Goal: Task Accomplishment & Management: Manage account settings

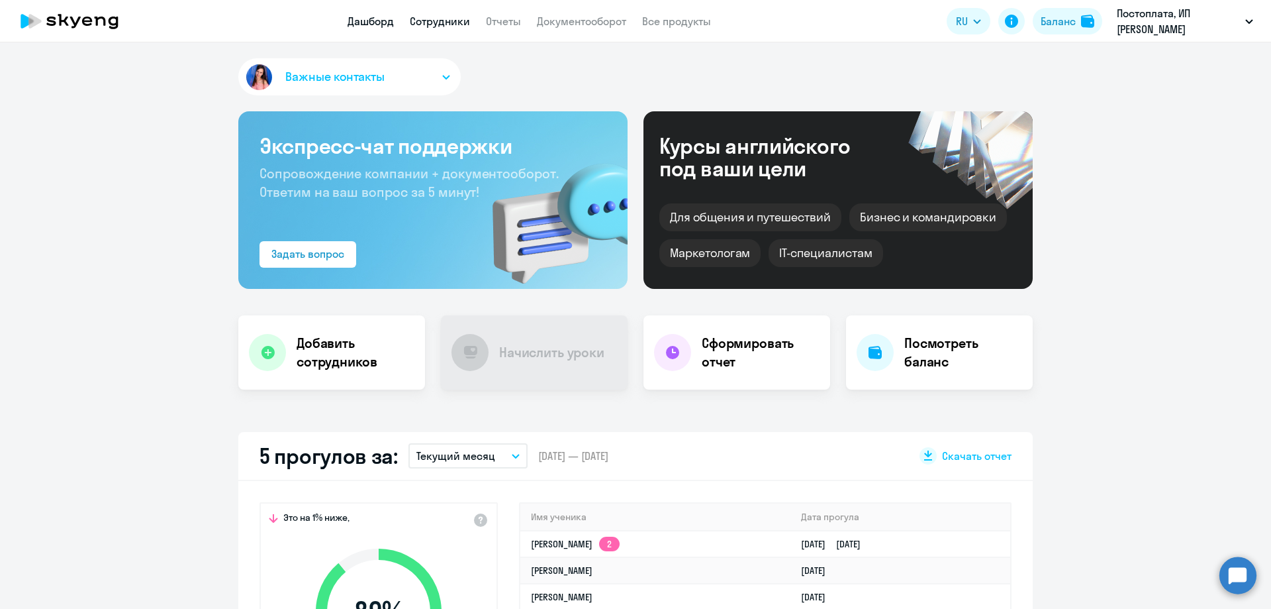
click at [419, 20] on link "Сотрудники" at bounding box center [440, 21] width 60 height 13
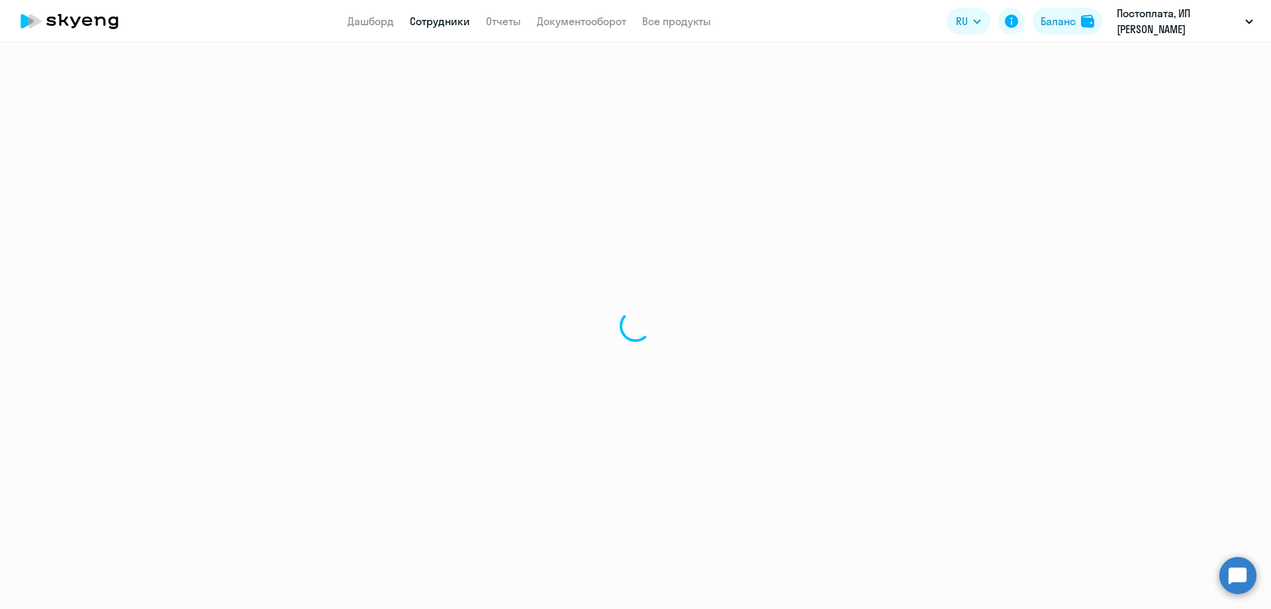
select select "30"
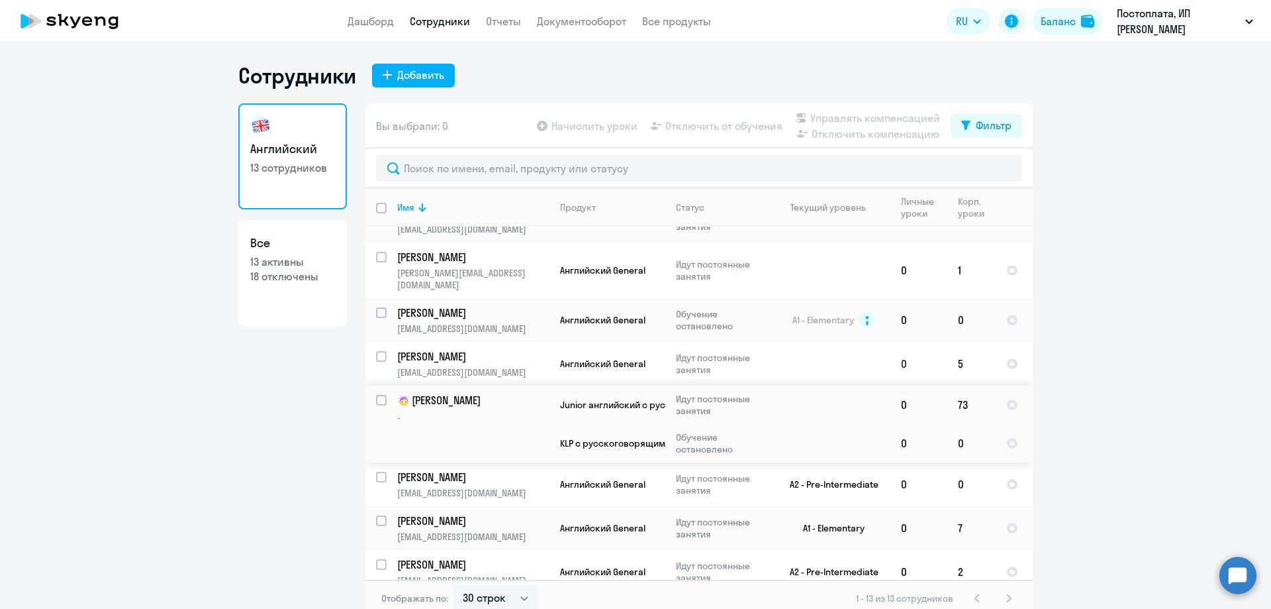
scroll to position [248, 0]
click at [976, 305] on td "0" at bounding box center [972, 318] width 48 height 44
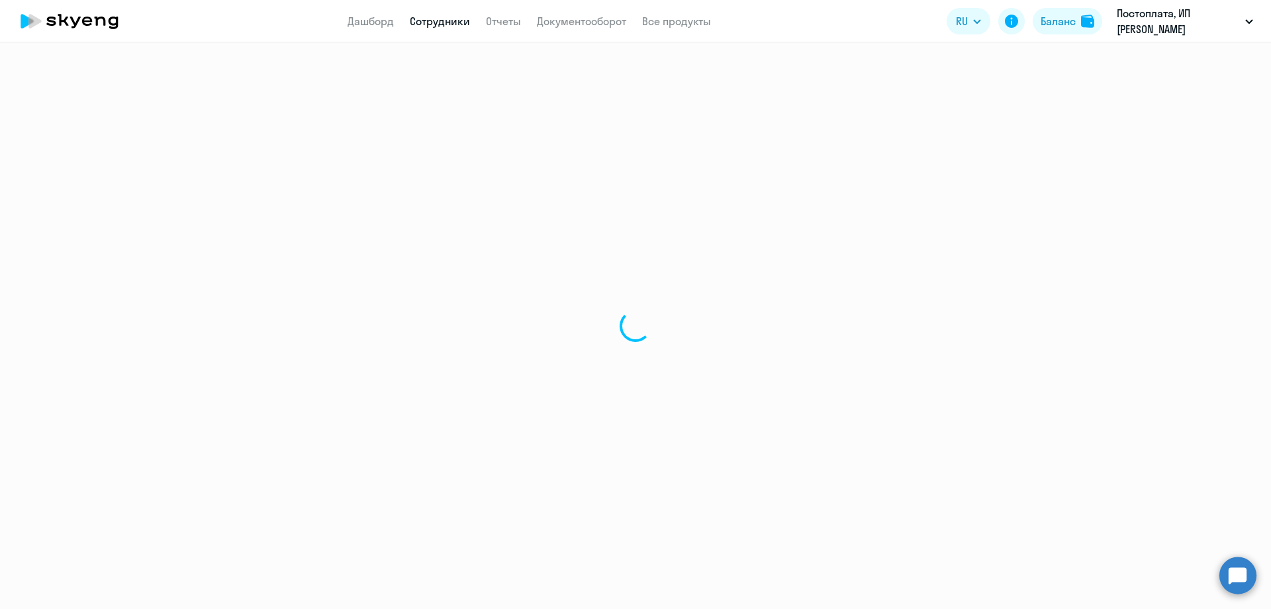
select select "english"
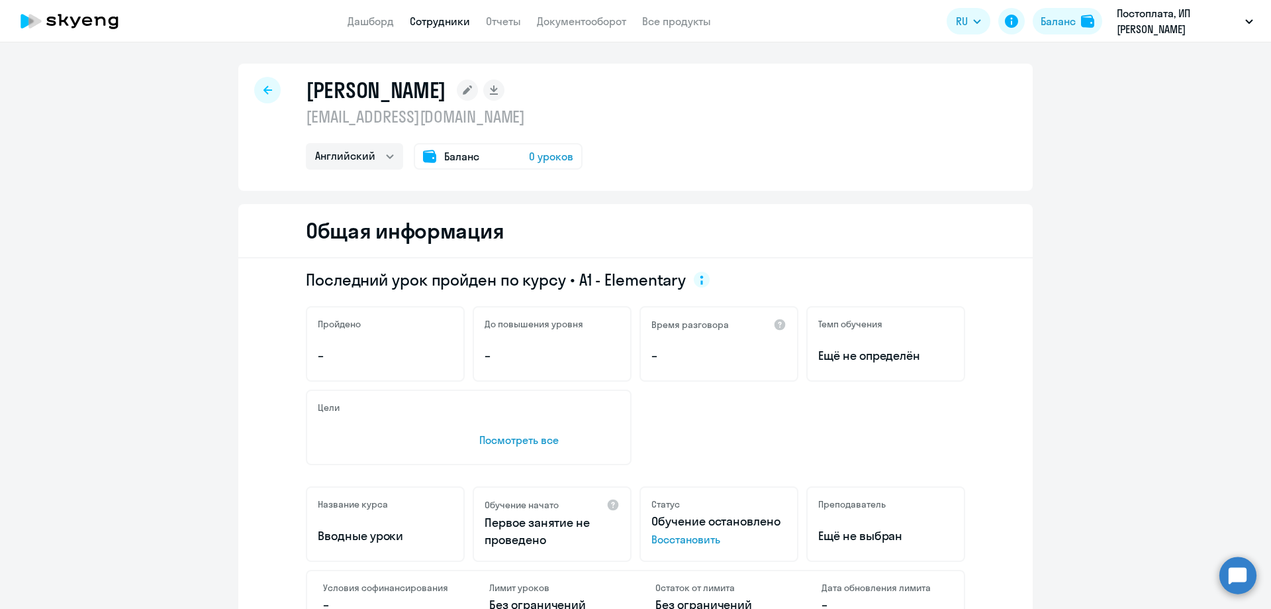
click at [481, 156] on div "Баланс 0 уроков" at bounding box center [498, 156] width 169 height 26
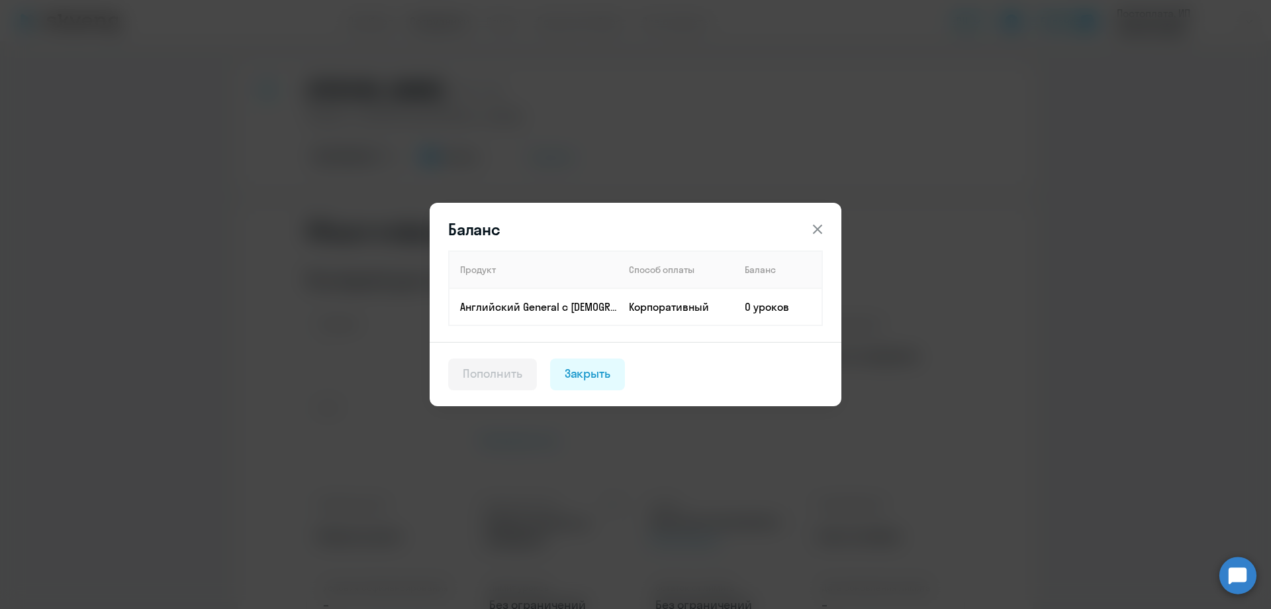
click at [505, 371] on div "Пополнить" at bounding box center [493, 373] width 60 height 17
click at [582, 379] on div "Закрыть" at bounding box center [588, 373] width 46 height 17
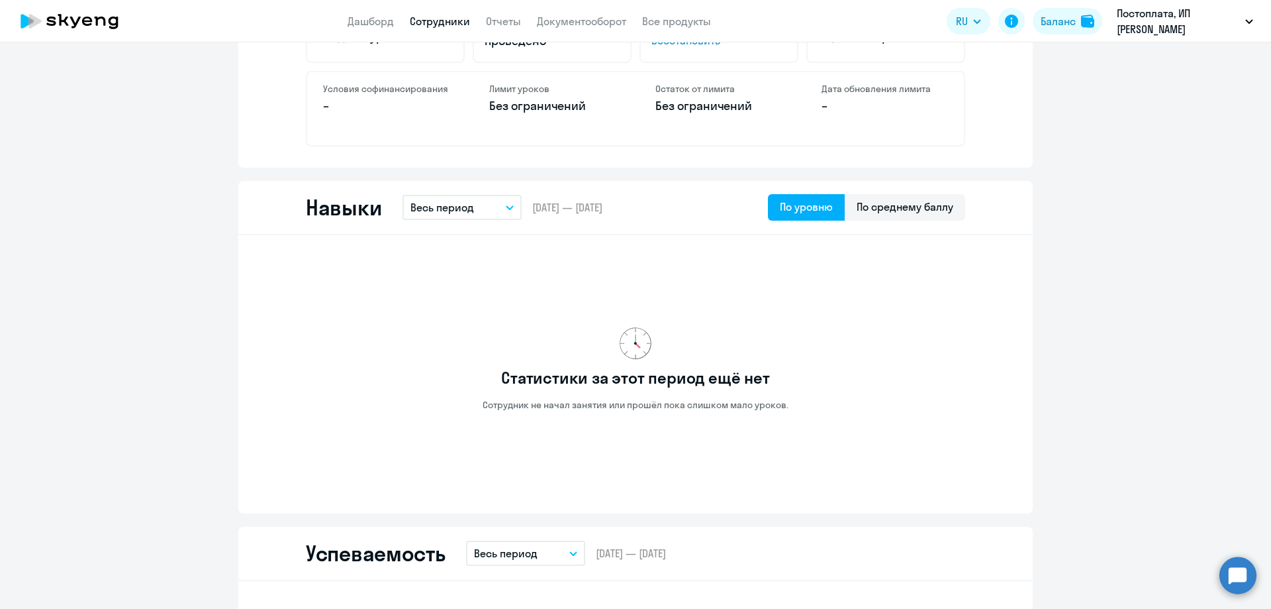
scroll to position [530, 0]
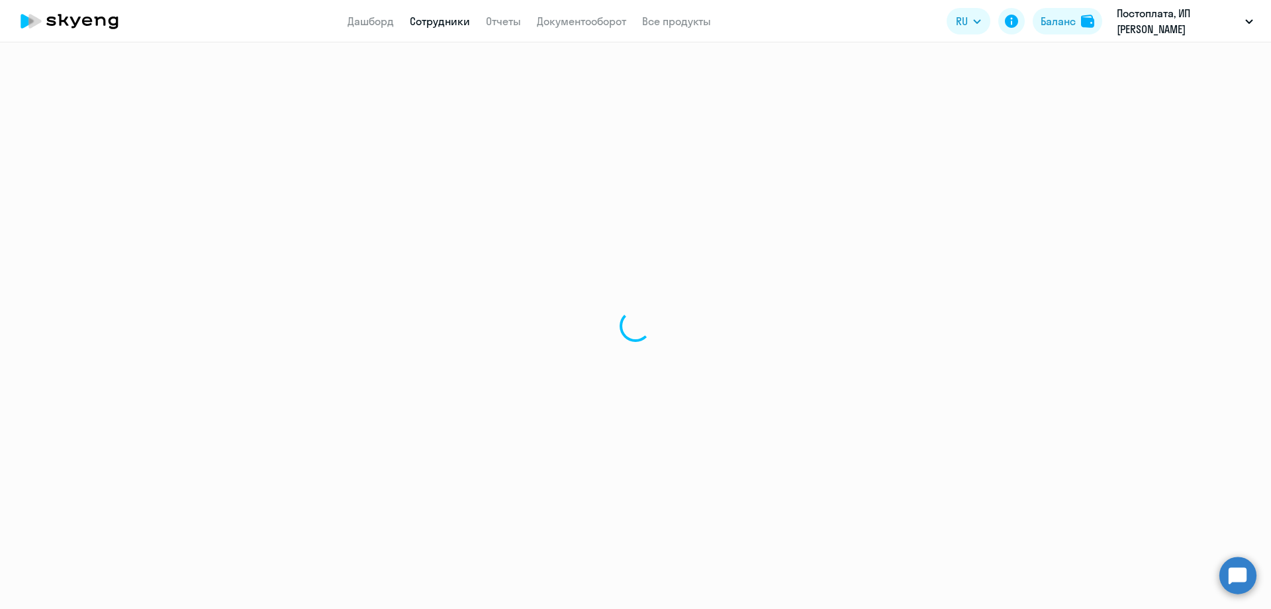
select select "30"
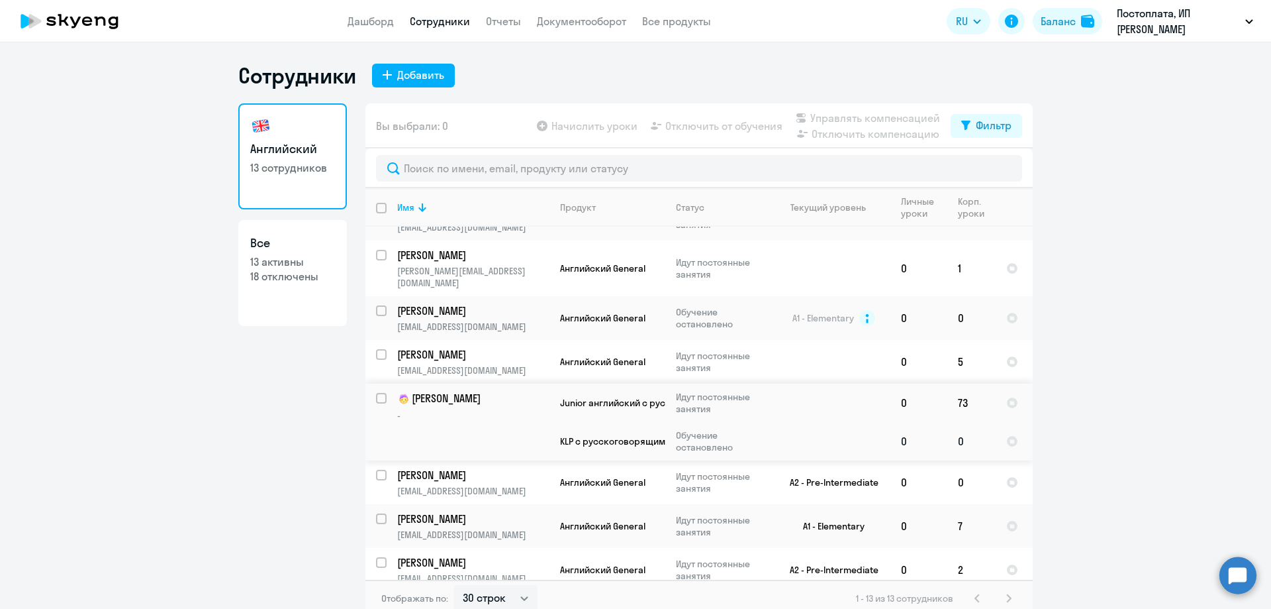
scroll to position [8, 0]
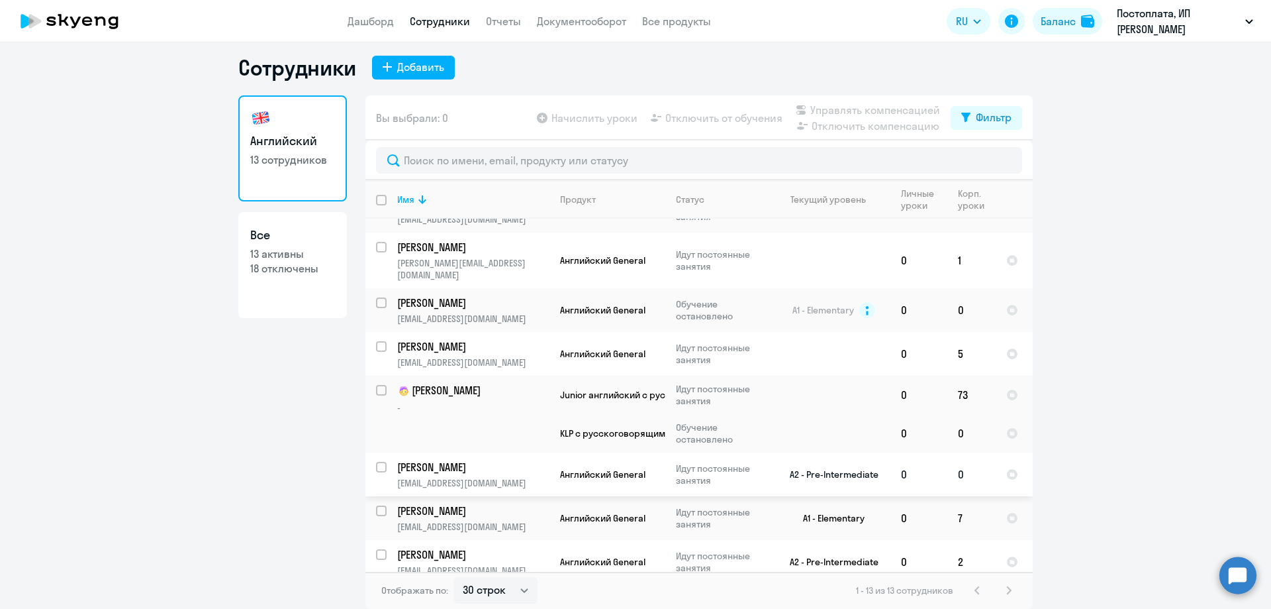
click at [971, 463] on td "0" at bounding box center [972, 474] width 48 height 44
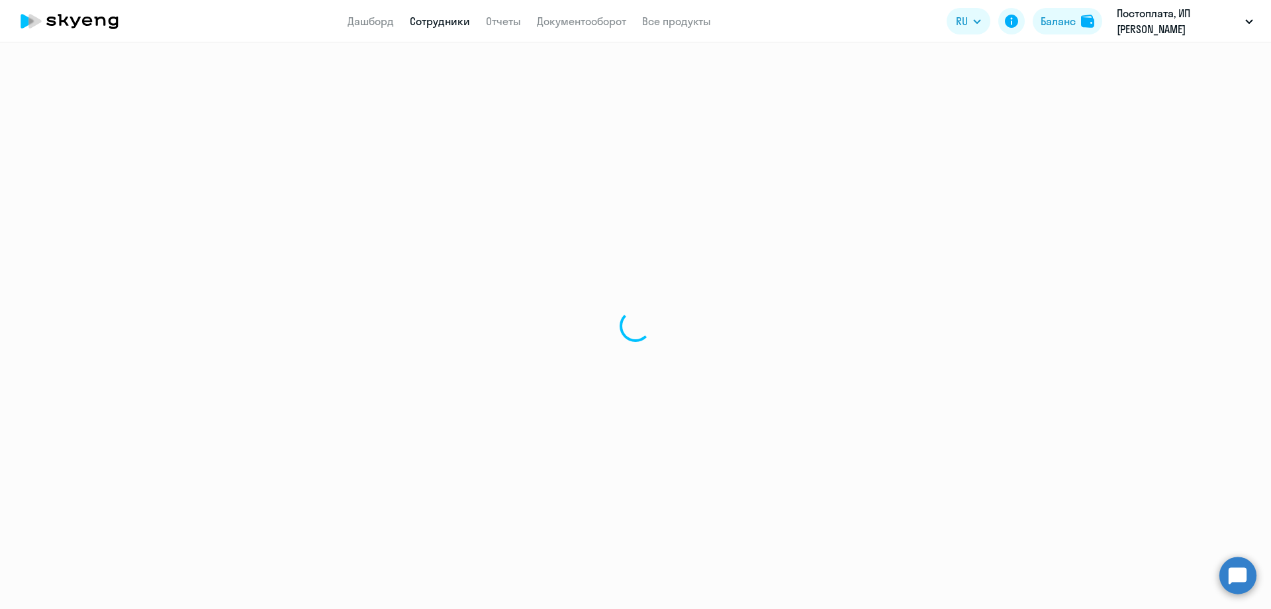
select select "english"
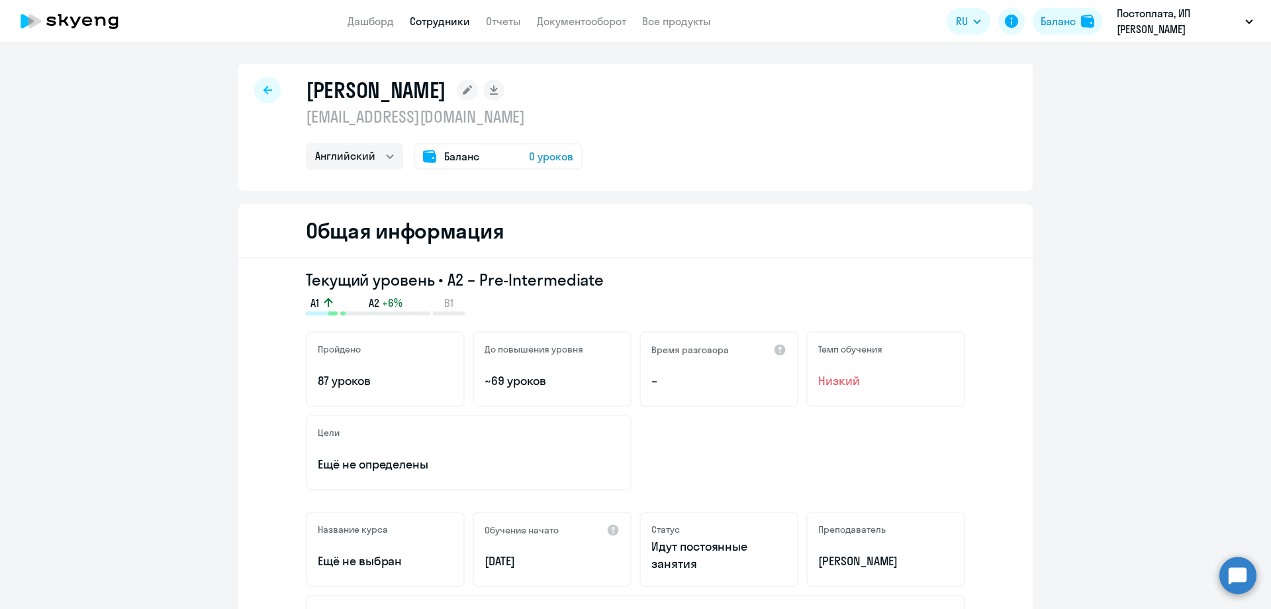
click at [474, 152] on span "Баланс" at bounding box center [461, 156] width 35 height 16
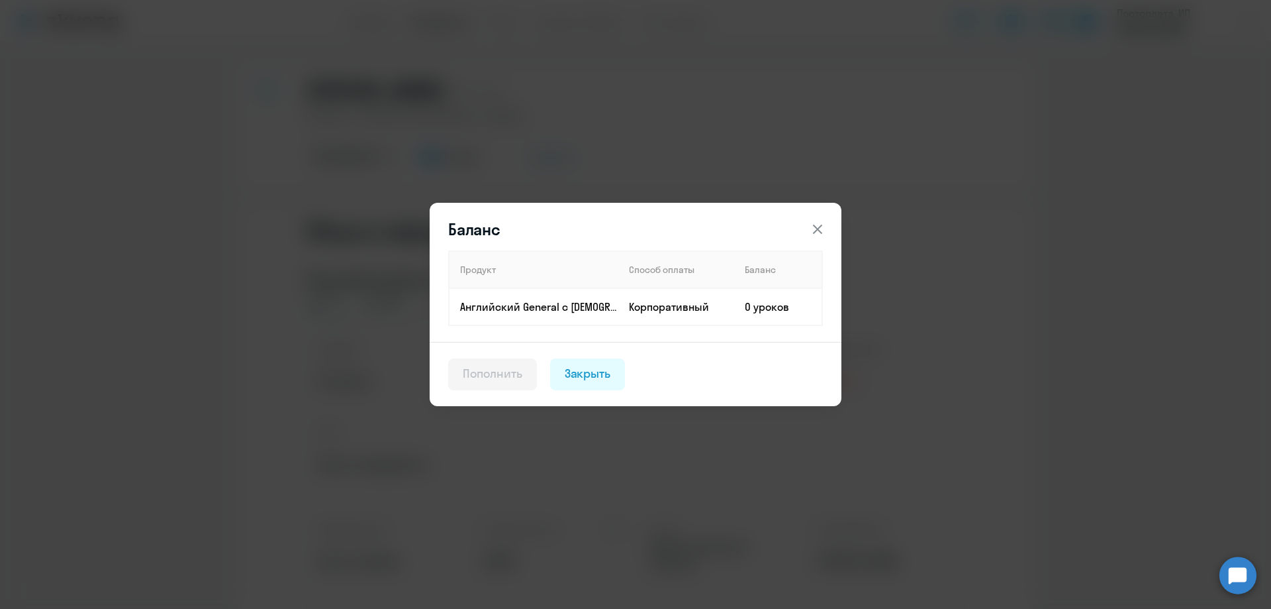
drag, startPoint x: 509, startPoint y: 369, endPoint x: 524, endPoint y: 374, distance: 16.1
click at [507, 373] on div "Пополнить" at bounding box center [493, 373] width 60 height 17
click at [569, 381] on div "Закрыть" at bounding box center [588, 373] width 46 height 17
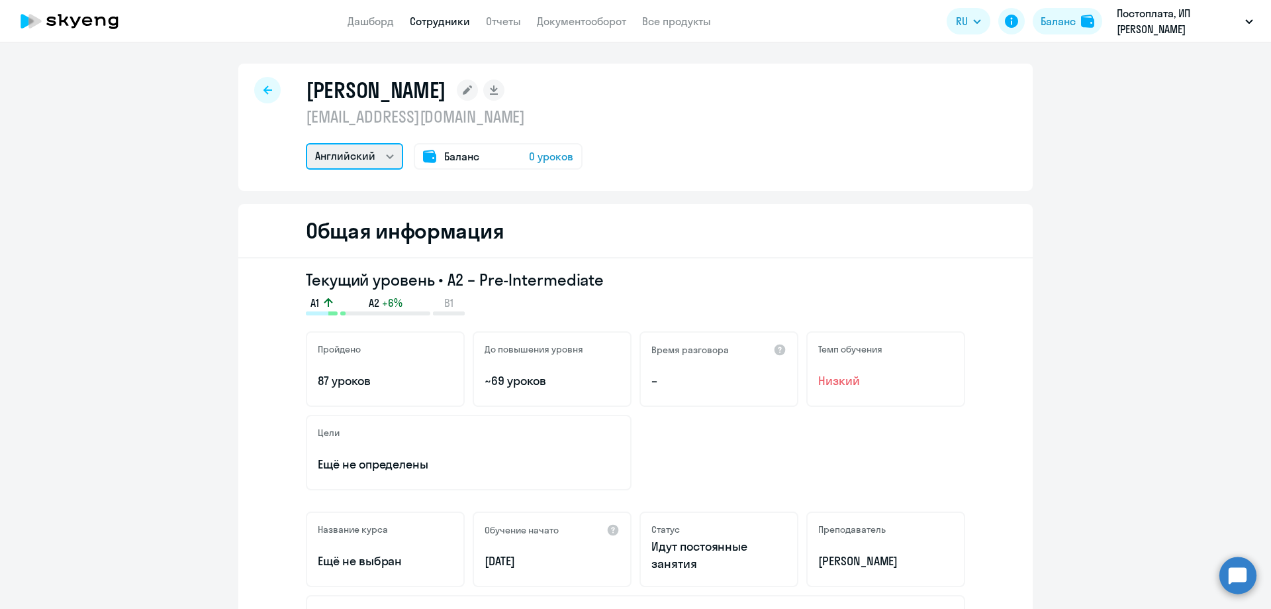
click at [373, 156] on select "Английский" at bounding box center [354, 156] width 97 height 26
drag, startPoint x: 373, startPoint y: 156, endPoint x: 452, endPoint y: 183, distance: 83.6
click at [373, 156] on select "Английский" at bounding box center [354, 156] width 97 height 26
click at [478, 156] on div "Баланс 0 уроков" at bounding box center [498, 156] width 169 height 26
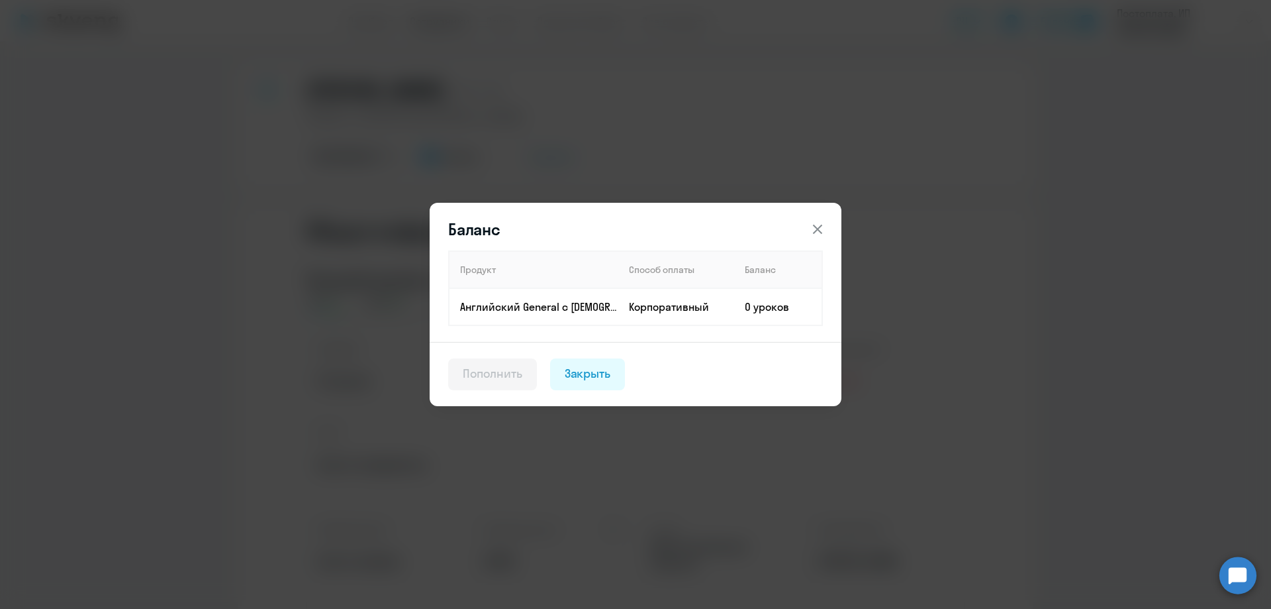
click at [1052, 208] on div "Баланс Продукт Способ оплаты Баланс Английский General с [DEMOGRAPHIC_DATA] пре…" at bounding box center [635, 304] width 1271 height 609
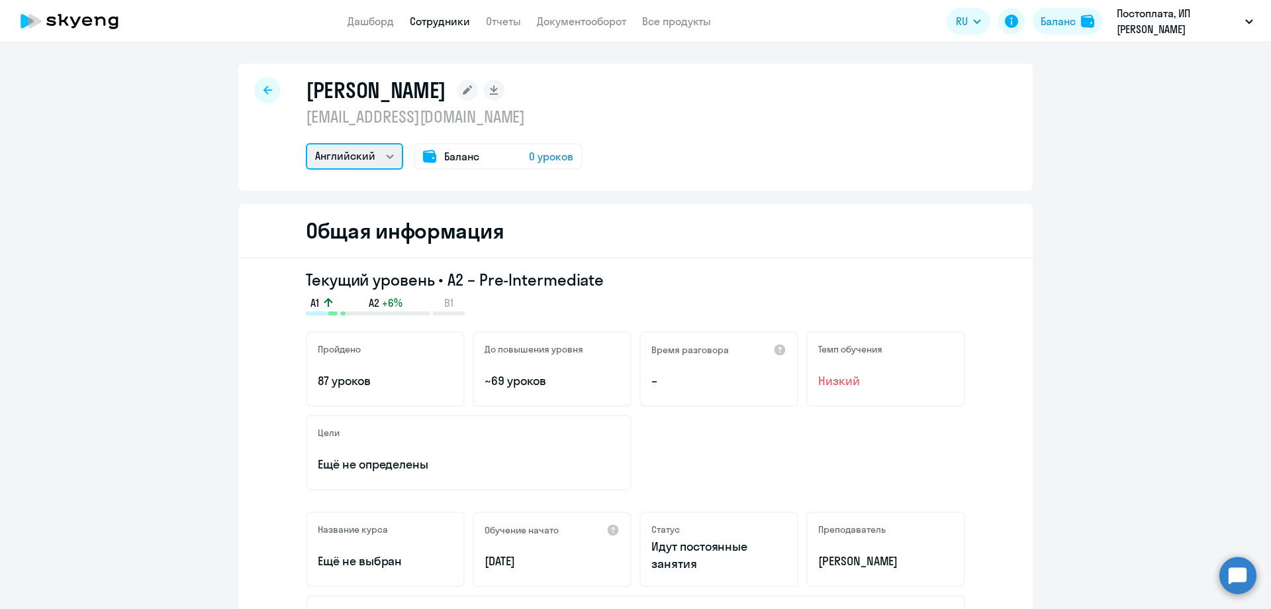
click at [362, 148] on select "Английский" at bounding box center [354, 156] width 97 height 26
drag, startPoint x: 362, startPoint y: 148, endPoint x: 386, endPoint y: 140, distance: 26.0
click at [362, 148] on select "Английский" at bounding box center [354, 156] width 97 height 26
click at [472, 87] on icon at bounding box center [467, 89] width 9 height 9
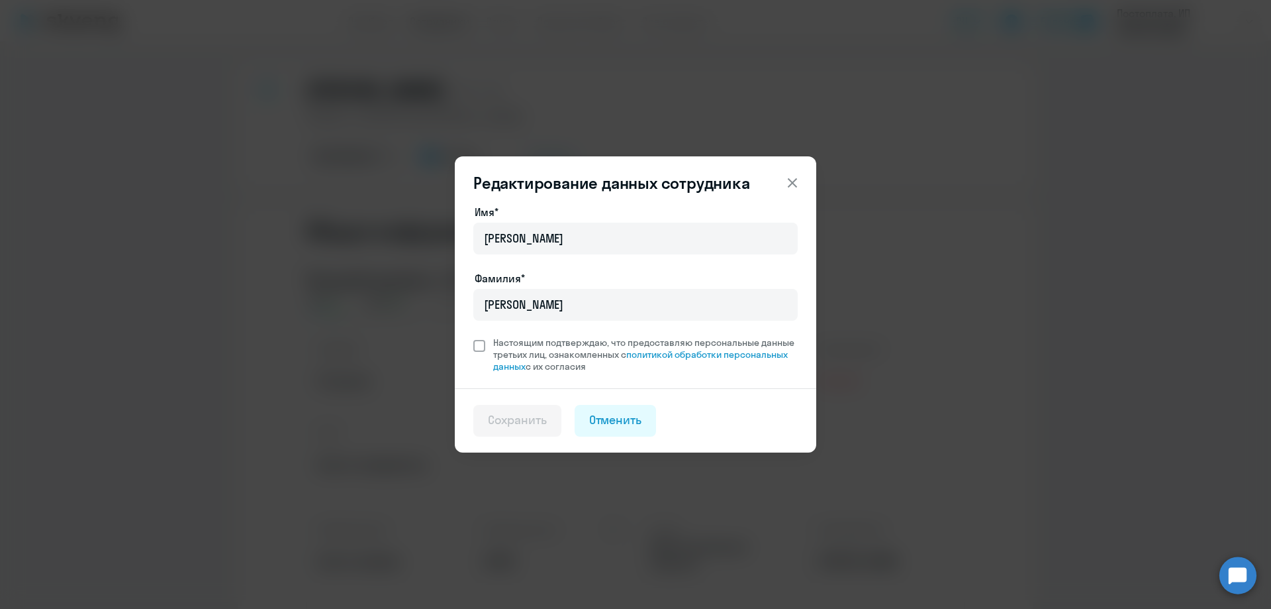
click at [481, 351] on span at bounding box center [479, 346] width 12 height 12
click at [473, 336] on input "Настоящим подтверждаю, что предоставляю персональные данные третьих лиц, ознако…" at bounding box center [473, 336] width 1 height 1
checkbox input "true"
click at [511, 421] on div "Сохранить" at bounding box center [517, 419] width 59 height 17
select select "english"
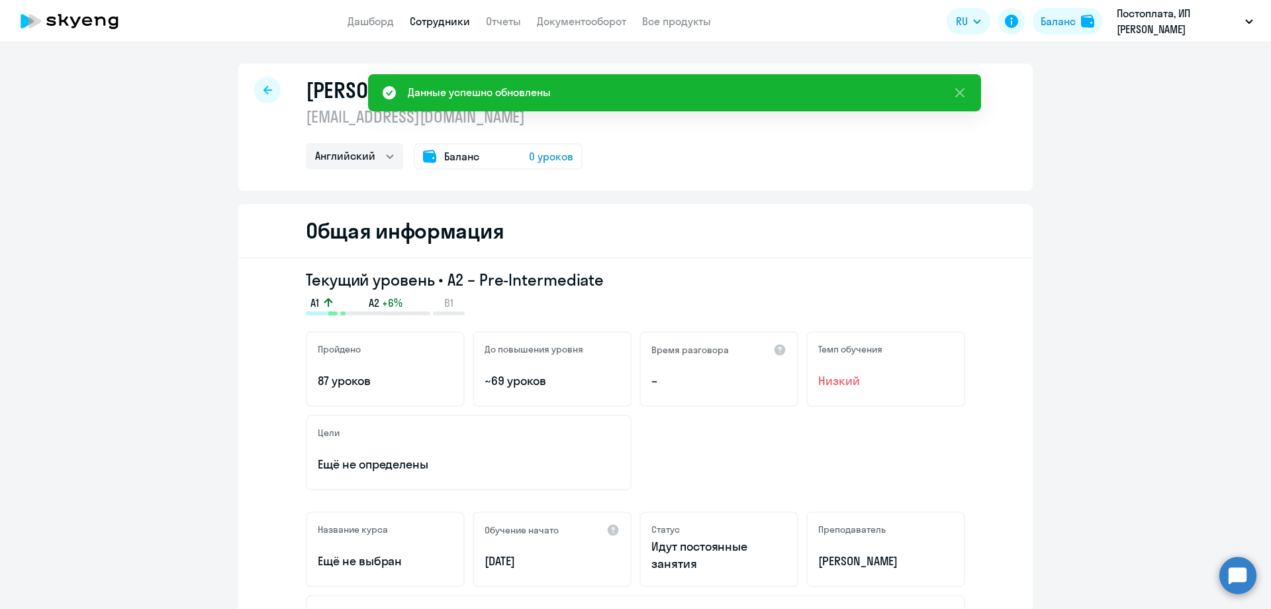
click at [538, 158] on span "0 уроков" at bounding box center [551, 156] width 44 height 16
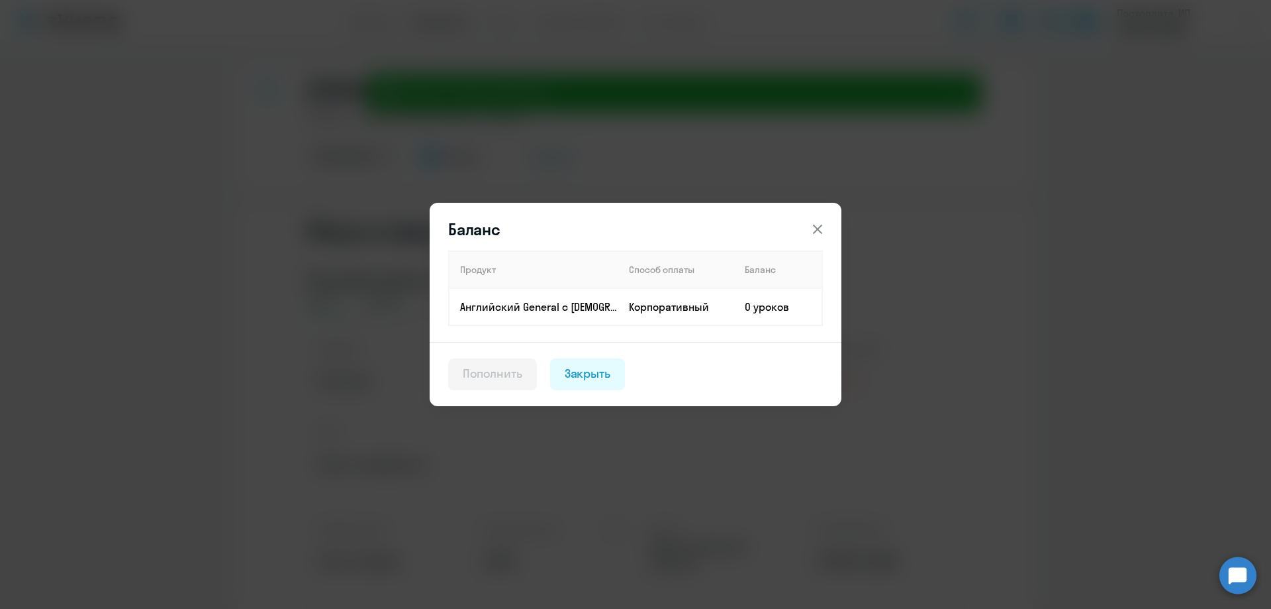
click at [785, 169] on div "Баланс Продукт Способ оплаты Баланс Английский General с [DEMOGRAPHIC_DATA] пре…" at bounding box center [635, 304] width 641 height 371
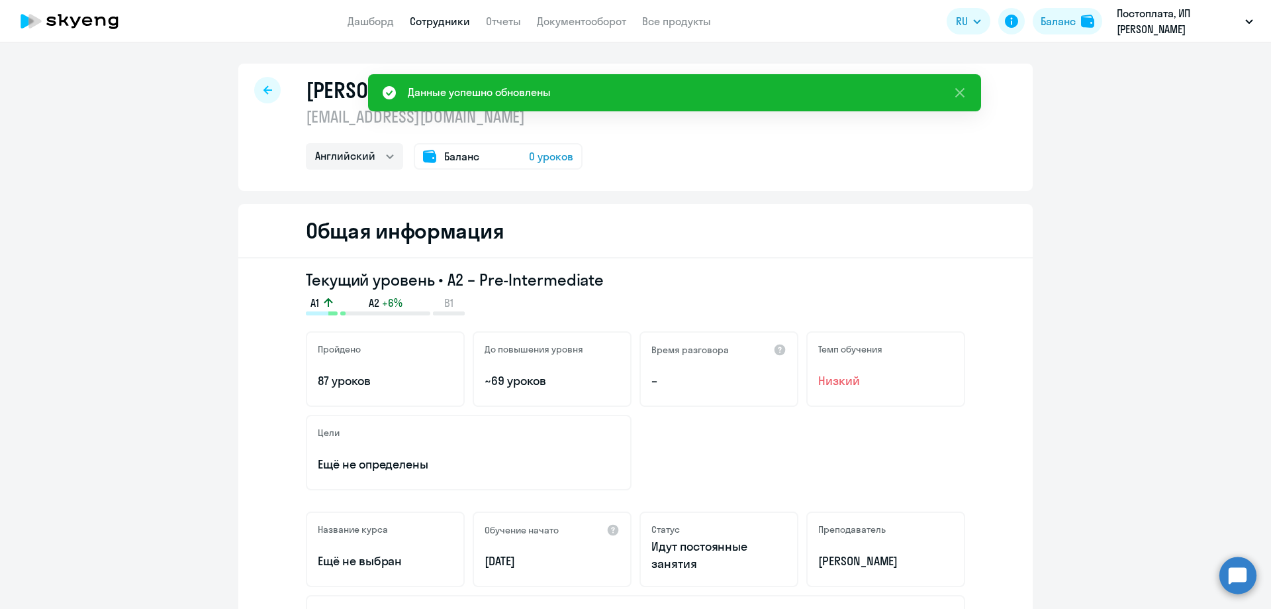
click at [445, 23] on link "Сотрудники" at bounding box center [440, 21] width 60 height 13
select select "30"
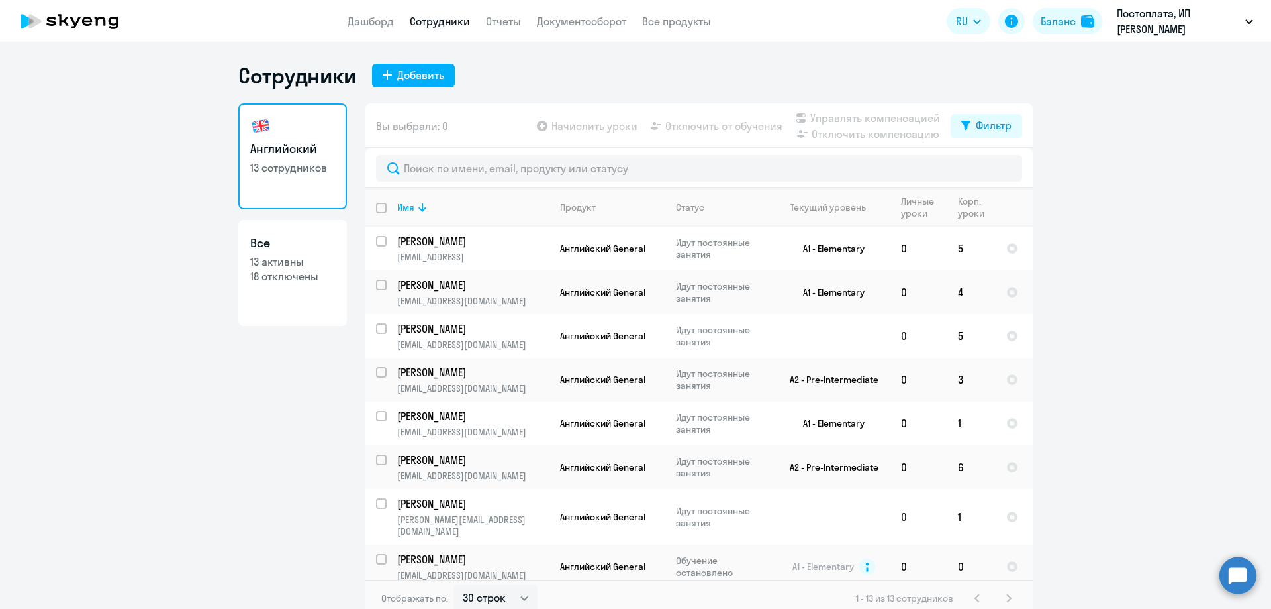
click at [588, 126] on app-table-action-button "Начислить уроки" at bounding box center [585, 126] width 103 height 16
click at [564, 114] on div "Начислить уроки Отключить от обучения Управлять компенсацией Отключить компенса…" at bounding box center [742, 126] width 417 height 32
click at [572, 124] on app-table-action-button "Начислить уроки" at bounding box center [585, 126] width 103 height 16
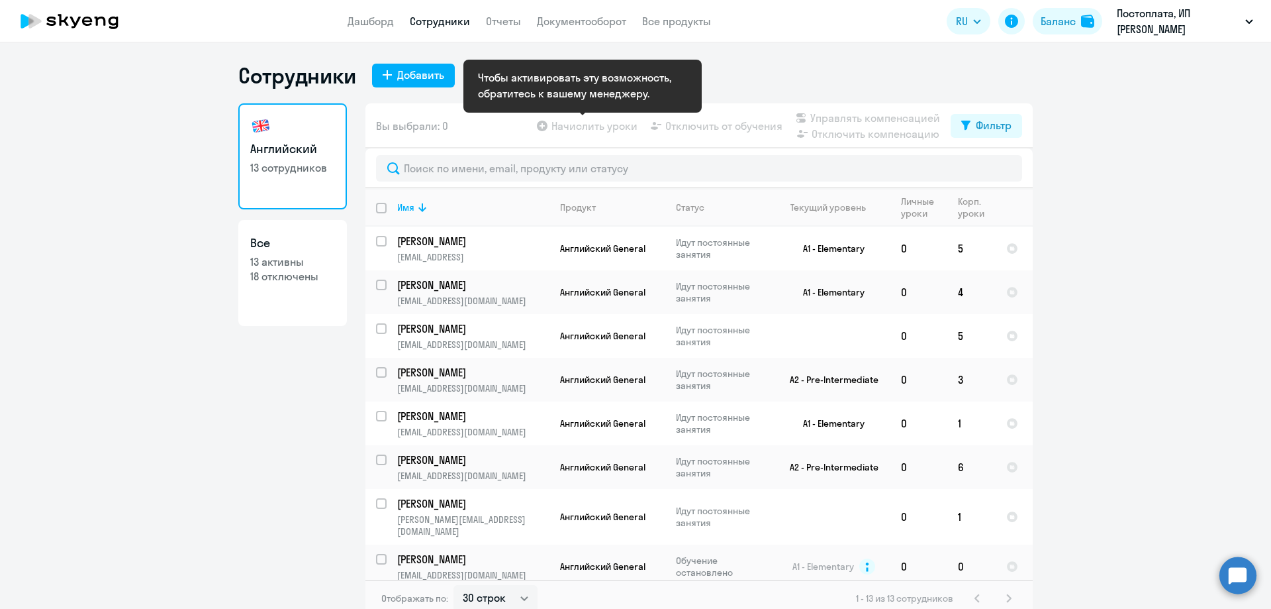
click at [572, 124] on app-table-action-button "Начислить уроки" at bounding box center [585, 126] width 103 height 16
